Goal: Information Seeking & Learning: Learn about a topic

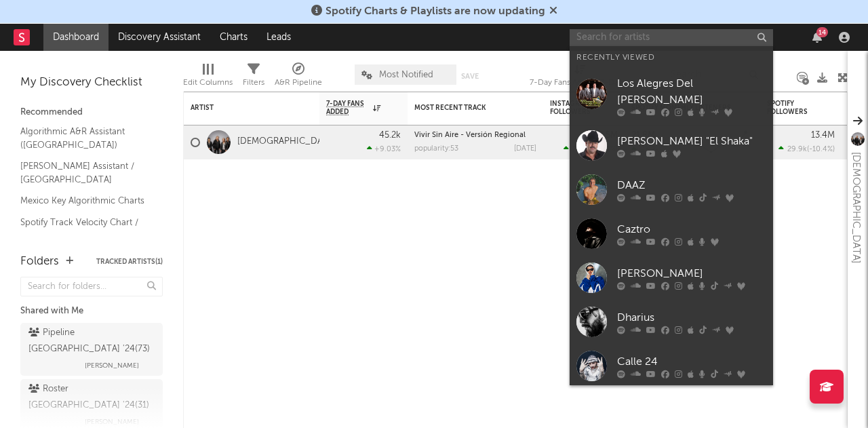
click at [711, 40] on input "text" at bounding box center [671, 37] width 203 height 17
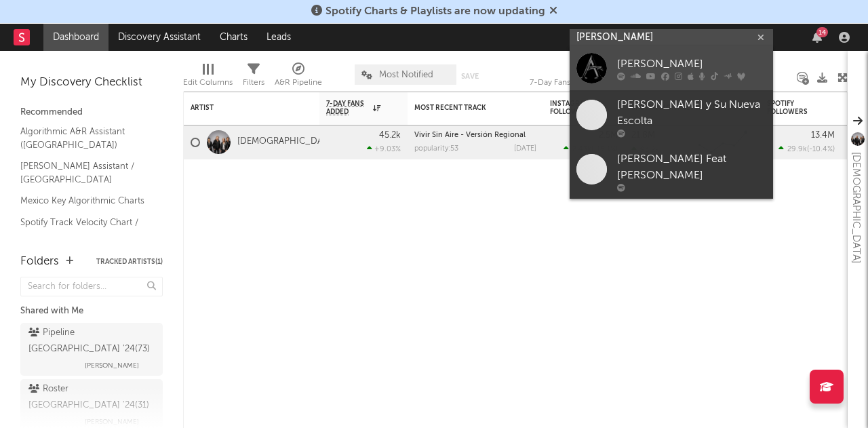
type input "[PERSON_NAME]"
click at [652, 68] on div "[PERSON_NAME]" at bounding box center [691, 64] width 149 height 16
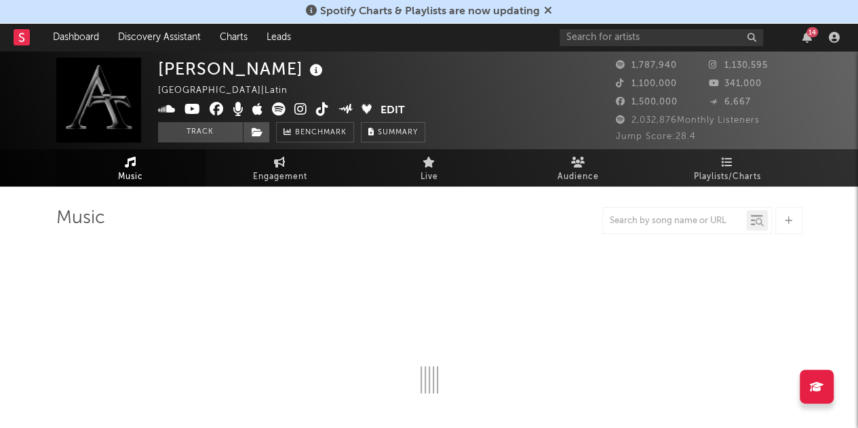
select select "6m"
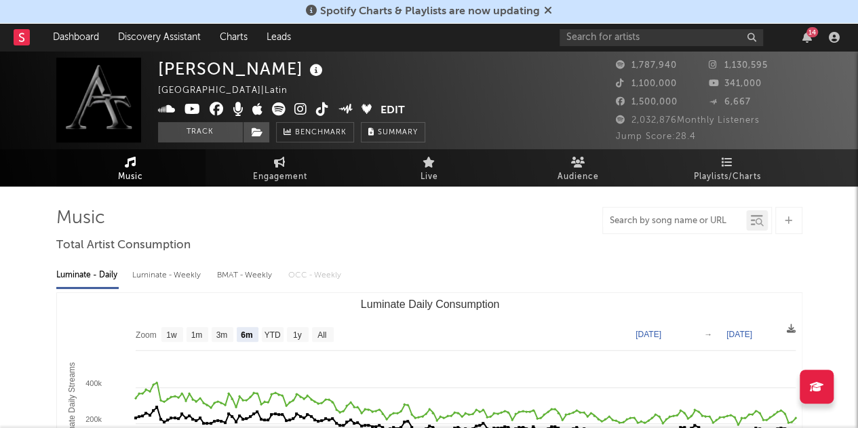
click at [639, 220] on input "text" at bounding box center [674, 221] width 143 height 11
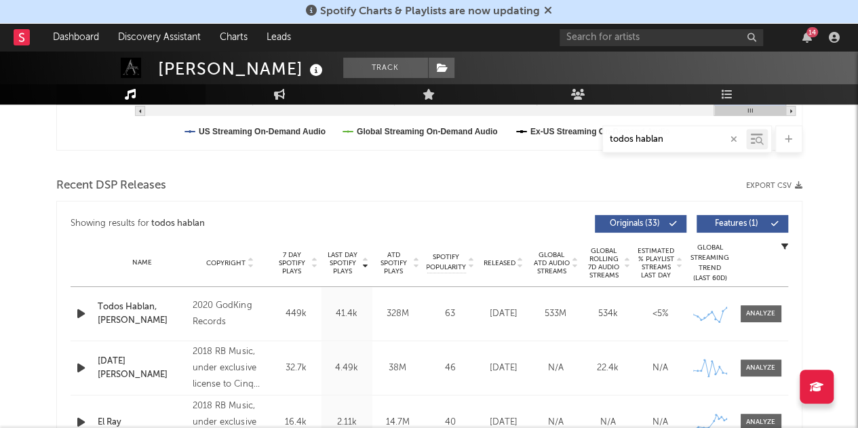
scroll to position [418, 0]
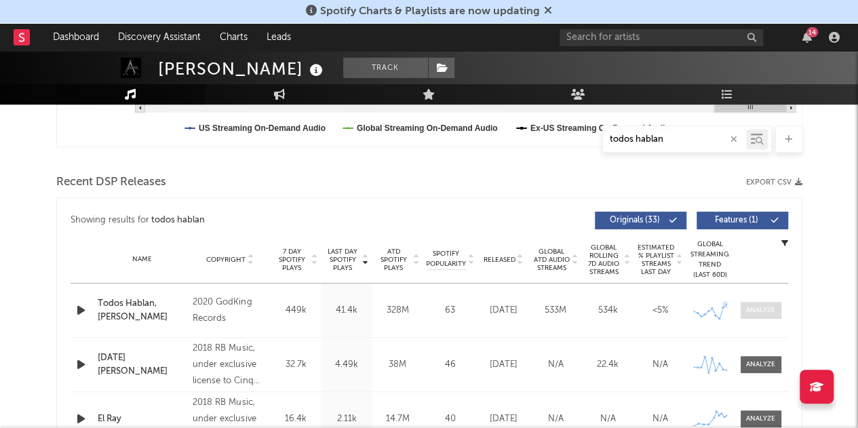
type input "todos hablan"
click at [757, 309] on div at bounding box center [760, 310] width 29 height 10
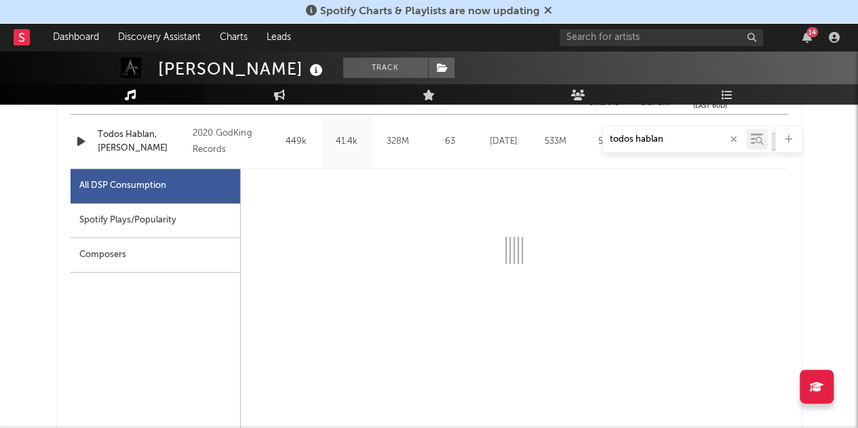
scroll to position [590, 0]
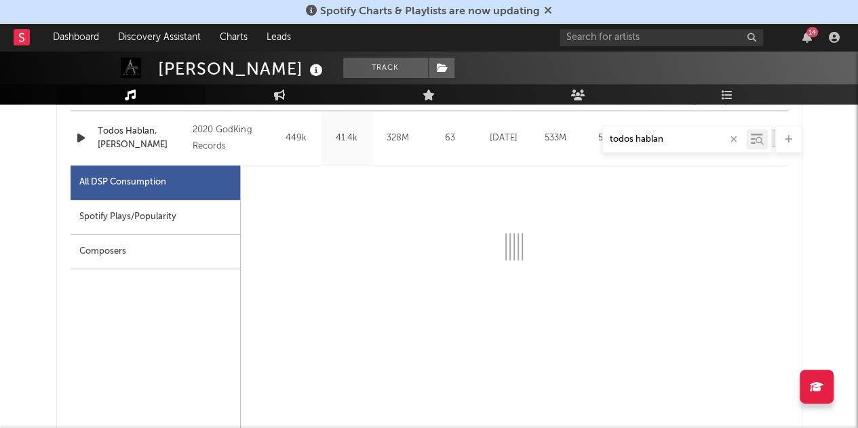
select select "6m"
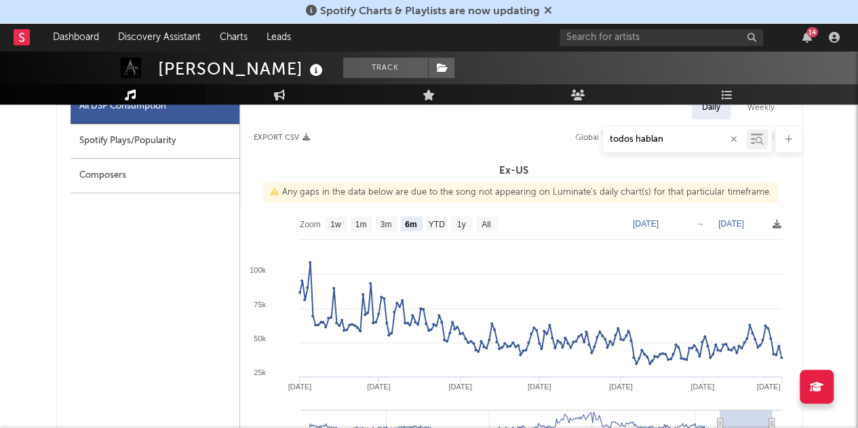
scroll to position [667, 0]
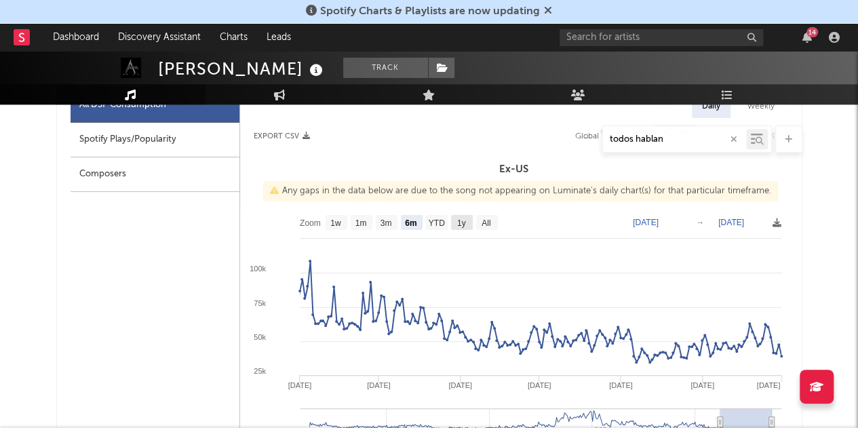
click at [462, 221] on text "1y" at bounding box center [460, 222] width 9 height 9
select select "1y"
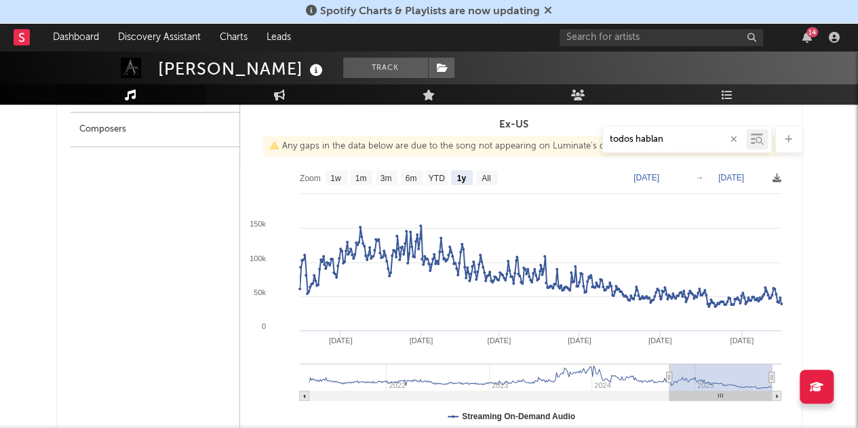
scroll to position [713, 0]
